Goal: Check status: Check status

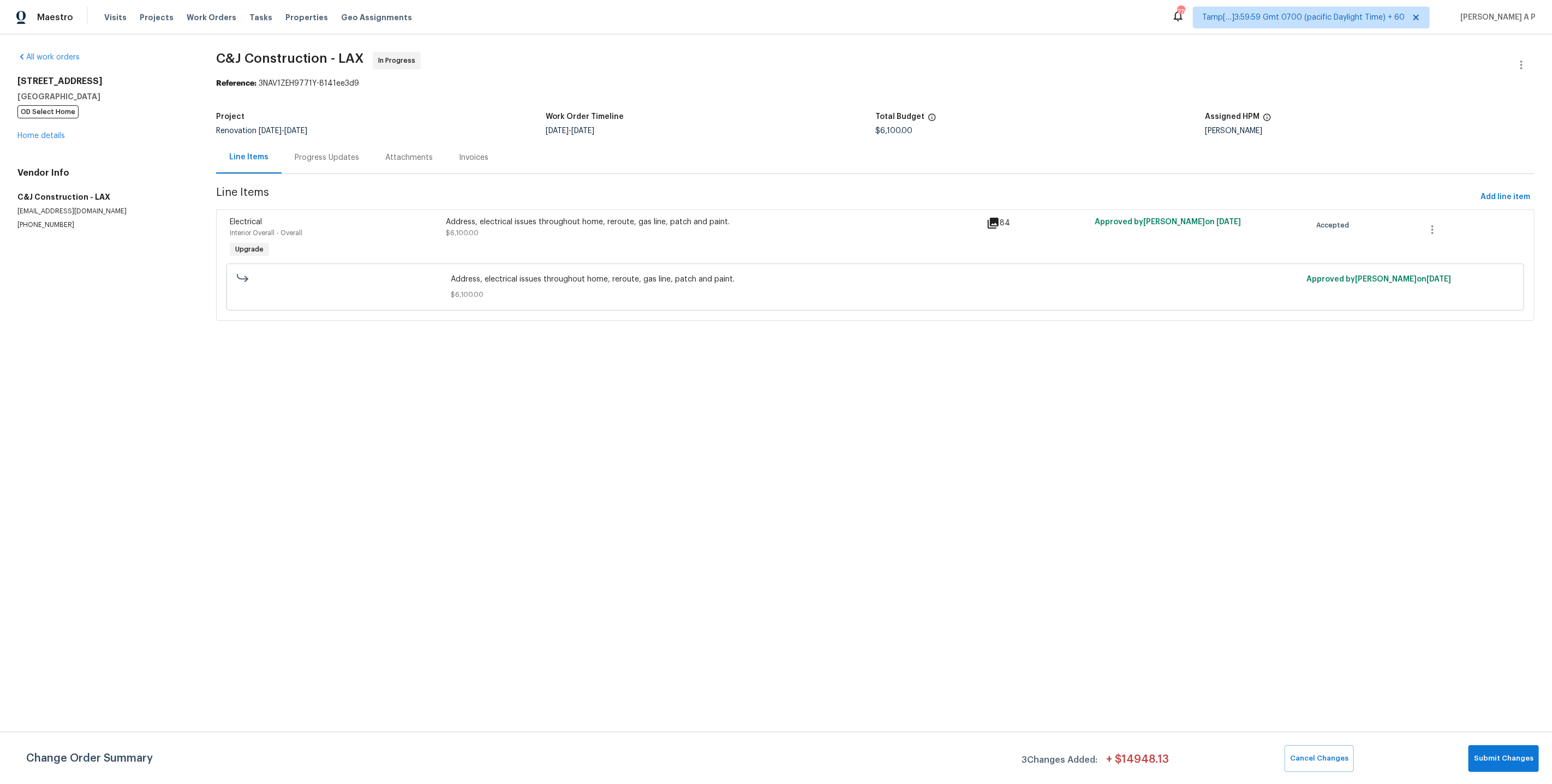
click at [347, 156] on div "Progress Updates" at bounding box center [326, 158] width 64 height 11
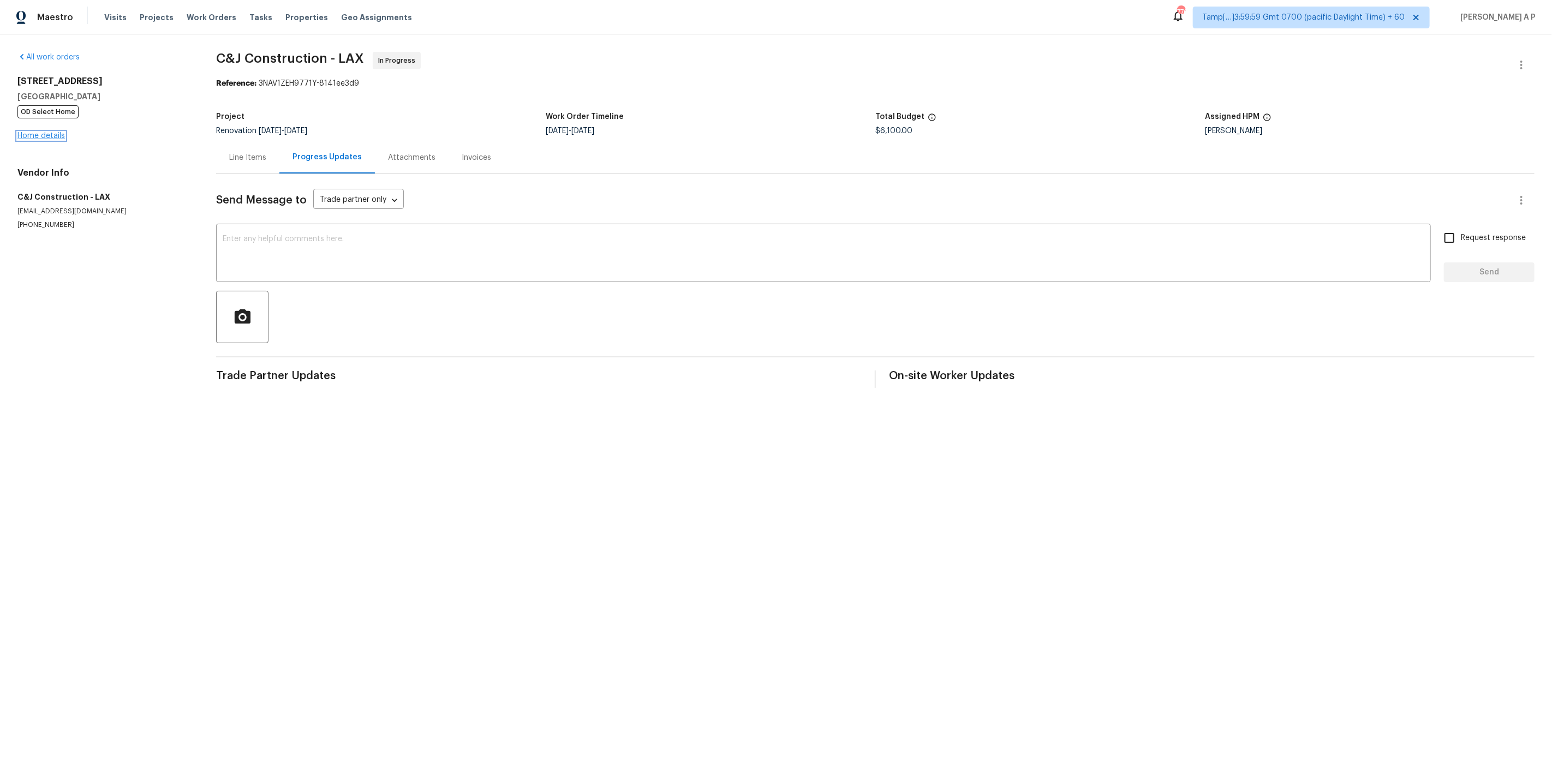
click at [58, 137] on link "Home details" at bounding box center [41, 135] width 47 height 7
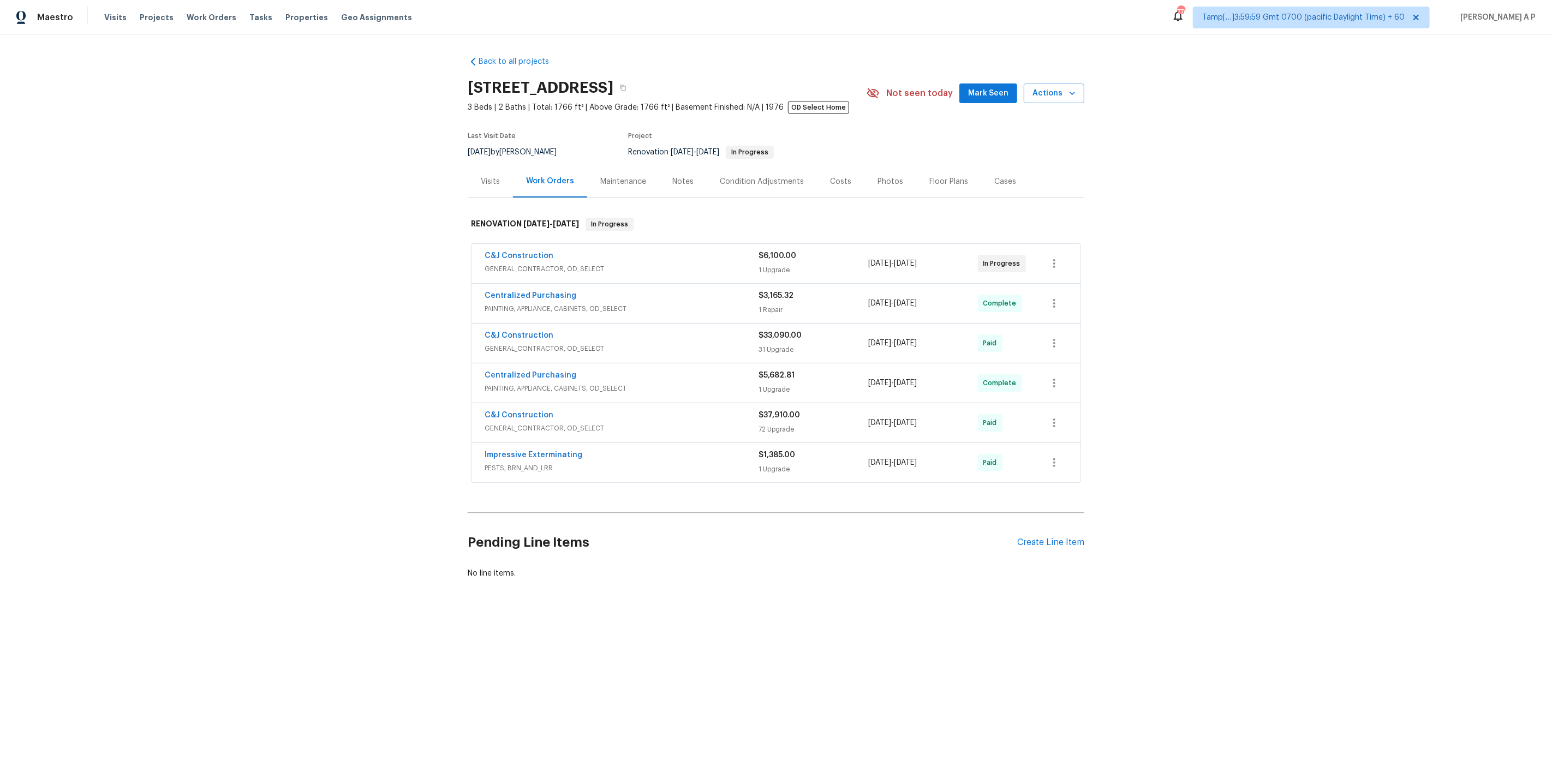
click at [495, 186] on div "Visits" at bounding box center [491, 182] width 19 height 11
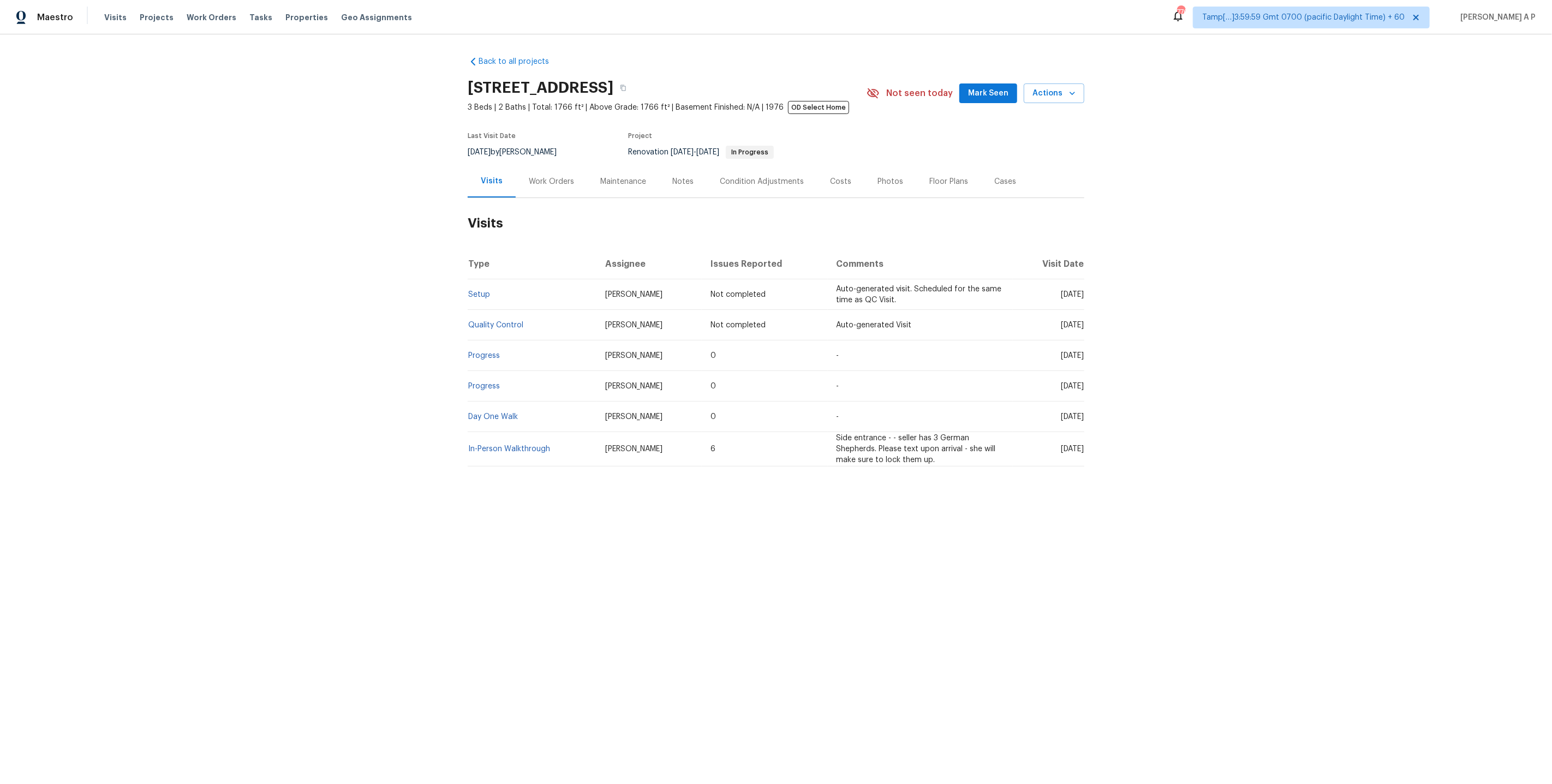
click at [573, 183] on div "Work Orders" at bounding box center [551, 182] width 72 height 32
